Goal: Information Seeking & Learning: Learn about a topic

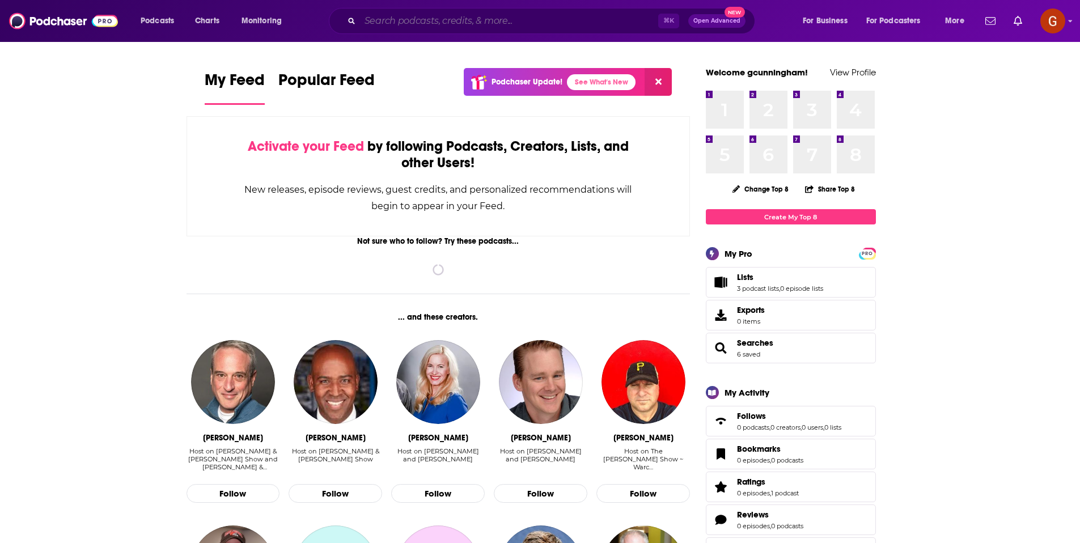
click at [451, 16] on input "Search podcasts, credits, & more..." at bounding box center [509, 21] width 298 height 18
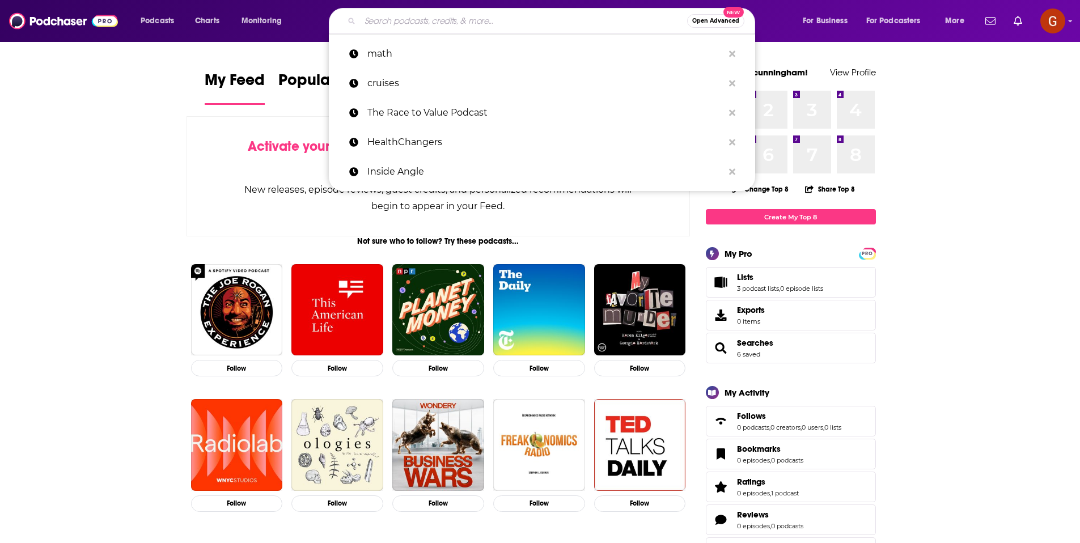
paste input "Unconventional Wisdom About Conventional Wisdom"
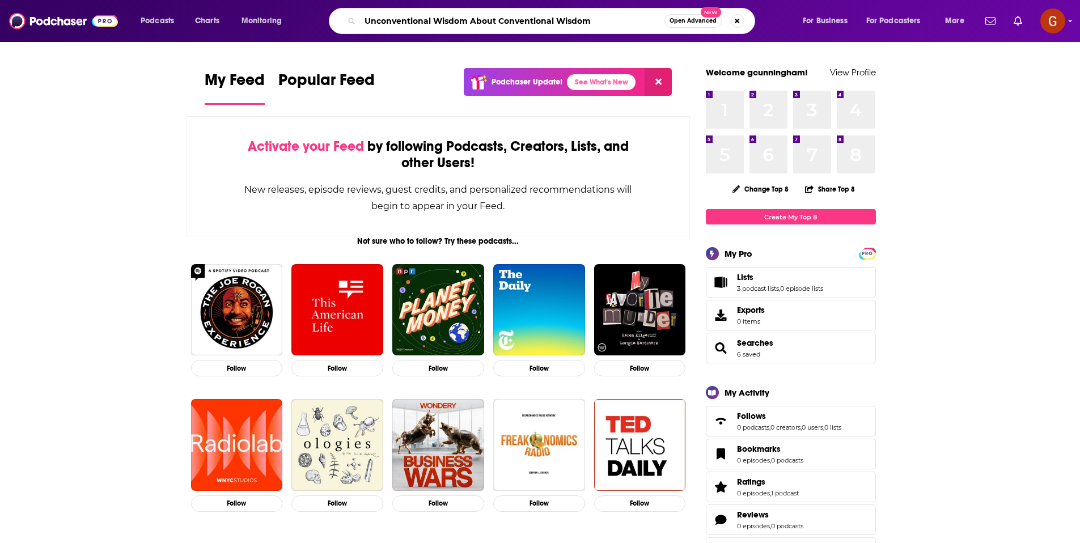
type input "Unconventional Wisdom About Conventional Wisdom"
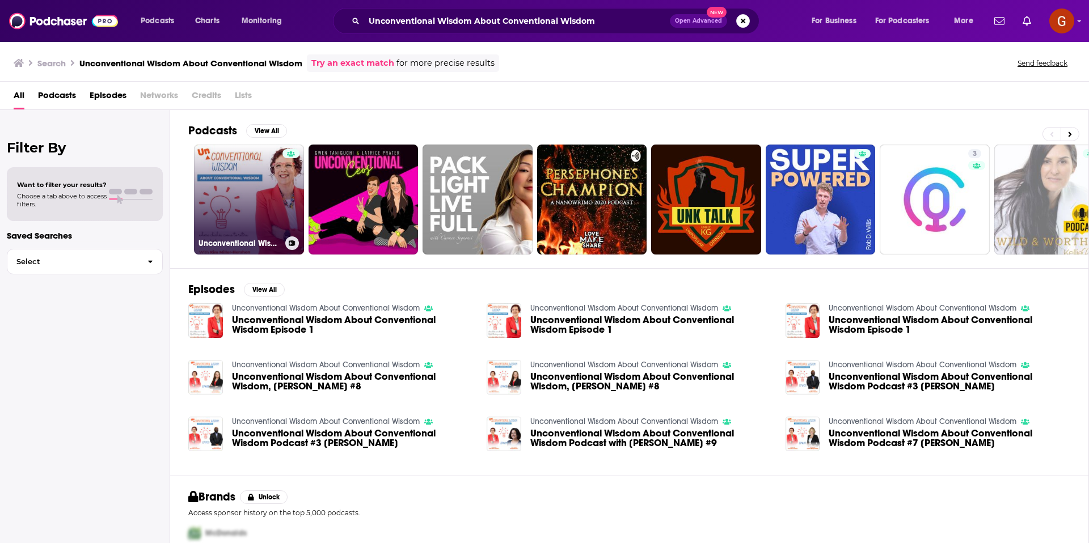
click at [263, 191] on link "Unconventional Wisdom About Conventional Wisdom" at bounding box center [249, 200] width 110 height 110
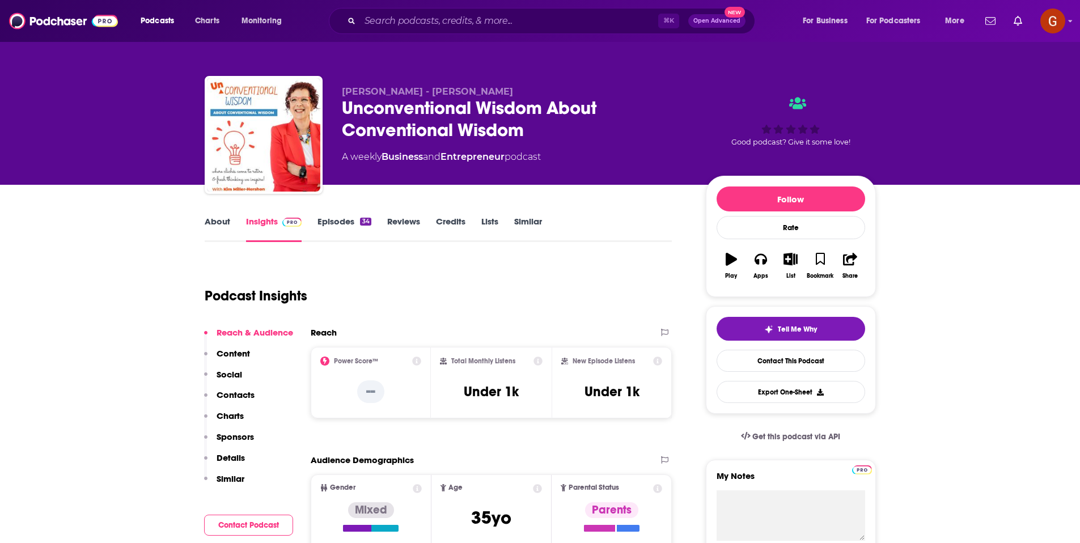
click at [205, 224] on link "About" at bounding box center [218, 229] width 26 height 26
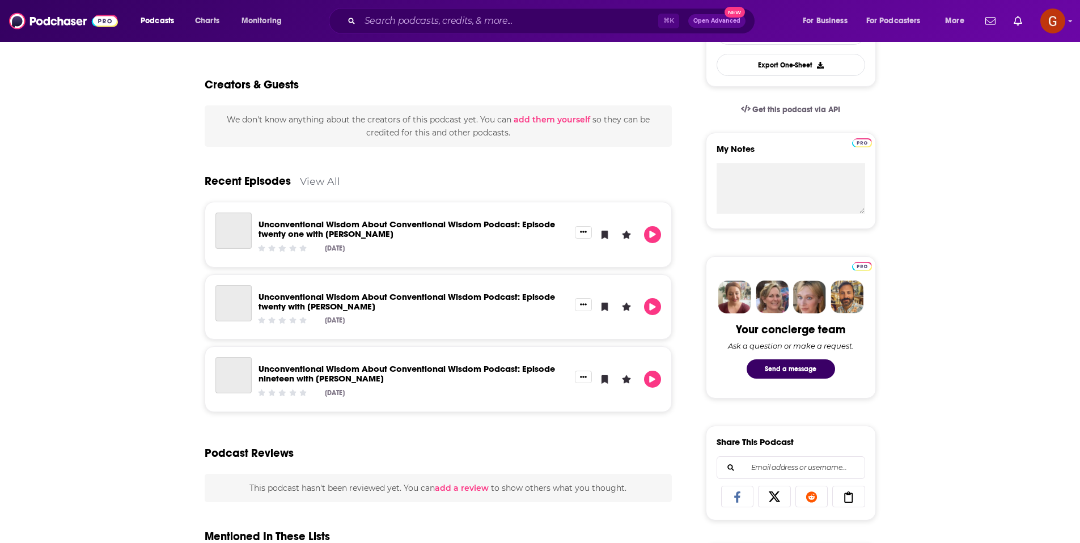
scroll to position [19, 0]
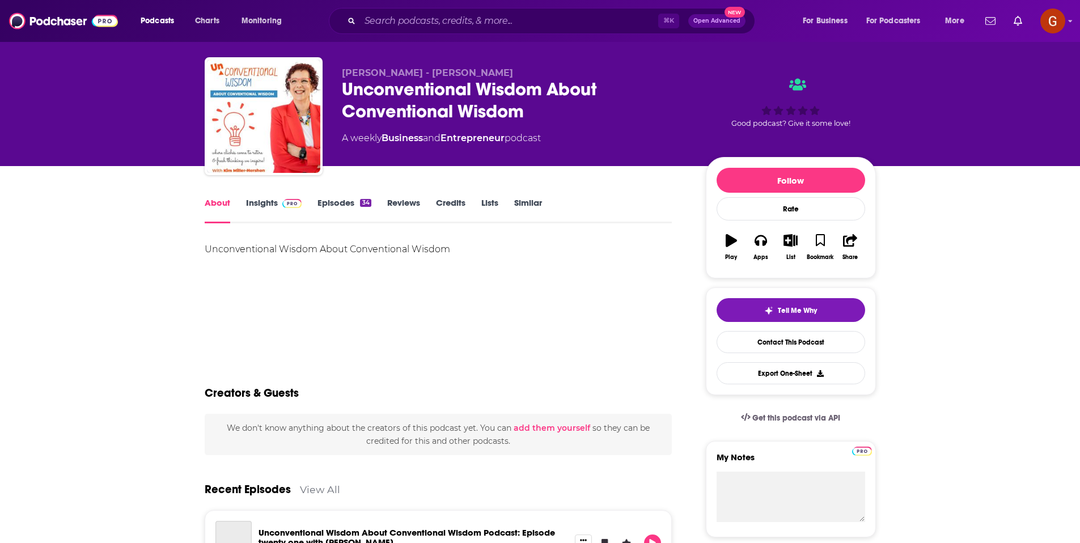
click at [289, 214] on link "Insights" at bounding box center [274, 210] width 56 height 26
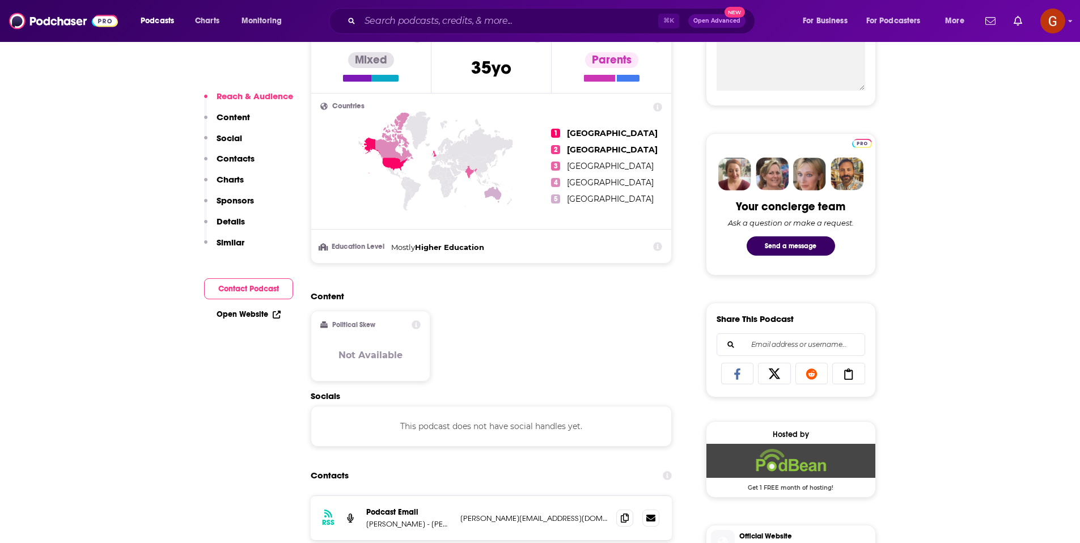
scroll to position [462, 0]
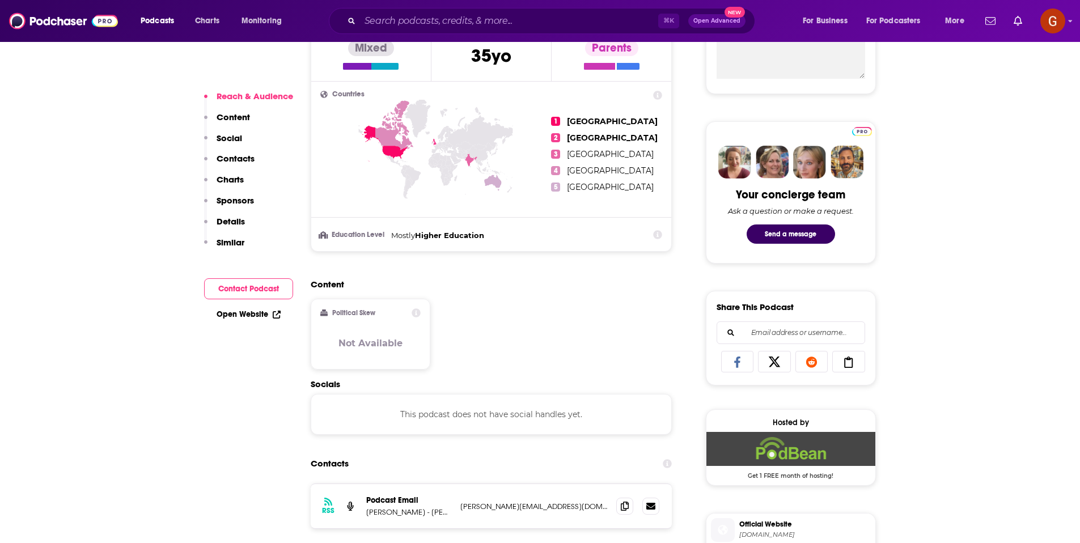
click at [265, 312] on link "Open Website" at bounding box center [249, 315] width 64 height 10
